Goal: Information Seeking & Learning: Learn about a topic

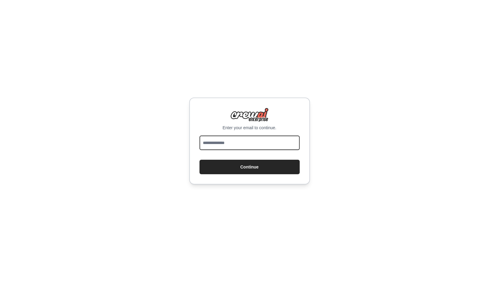
click at [259, 142] on input "email" at bounding box center [250, 143] width 100 height 15
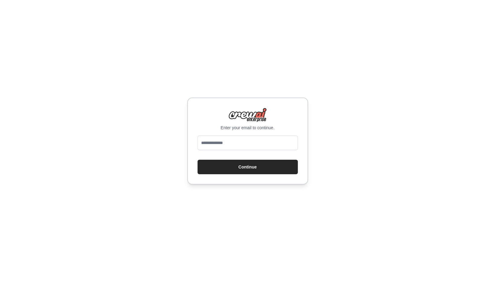
click at [256, 127] on p "Enter your email to continue." at bounding box center [248, 128] width 100 height 6
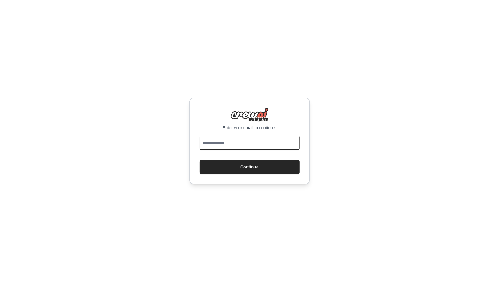
click at [244, 140] on input "email" at bounding box center [250, 143] width 100 height 15
type input "*"
type input "**********"
click at [200, 160] on button "Continue" at bounding box center [250, 167] width 100 height 15
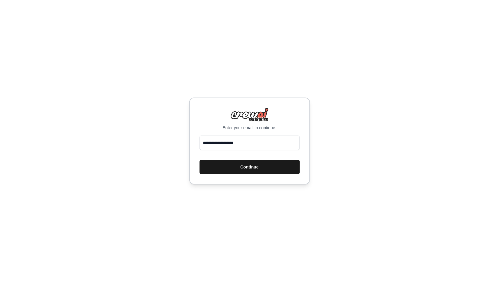
click at [252, 165] on button "Continue" at bounding box center [250, 167] width 100 height 15
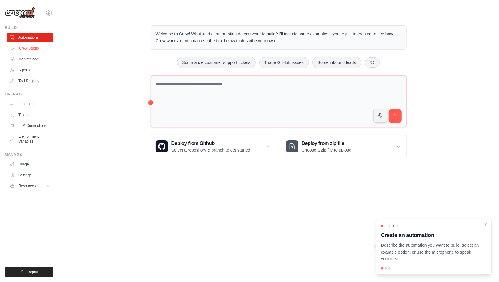
click at [41, 50] on link "Crew Studio" at bounding box center [31, 49] width 46 height 10
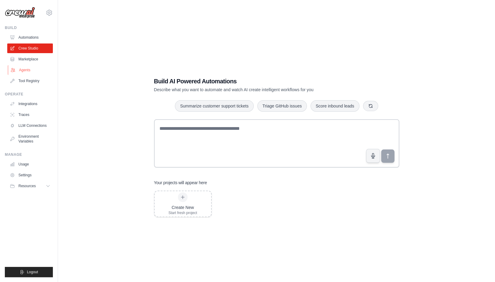
click at [39, 68] on link "Agents" at bounding box center [31, 70] width 46 height 10
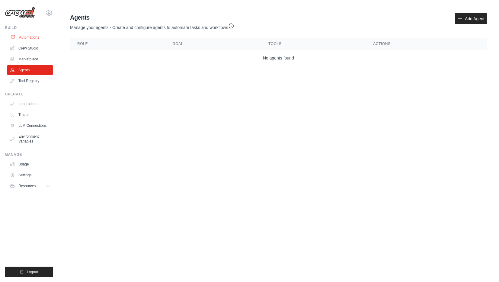
click at [40, 37] on link "Automations" at bounding box center [31, 38] width 46 height 10
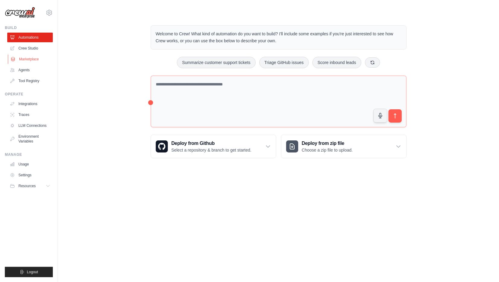
click at [40, 58] on link "Marketplace" at bounding box center [31, 59] width 46 height 10
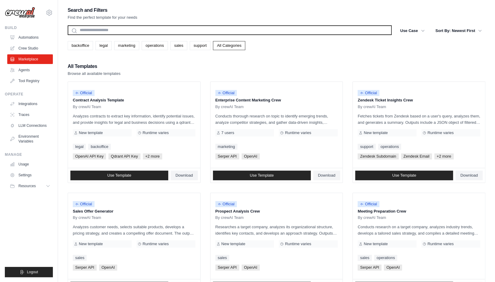
drag, startPoint x: 88, startPoint y: 37, endPoint x: 92, endPoint y: 31, distance: 7.6
click at [90, 34] on div "Search and Filters Find the perfect template for your needs Search Use Case bac…" at bounding box center [277, 276] width 418 height 541
click at [92, 31] on input "text" at bounding box center [230, 30] width 324 height 10
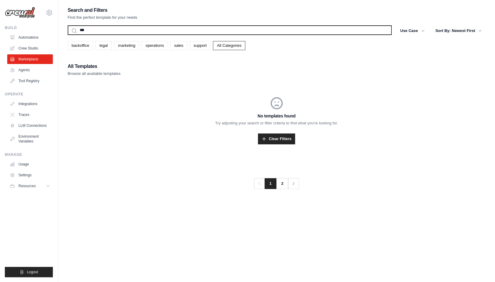
type input "***"
click at [67, 35] on button "Search" at bounding box center [67, 35] width 0 height 0
